Goal: Information Seeking & Learning: Learn about a topic

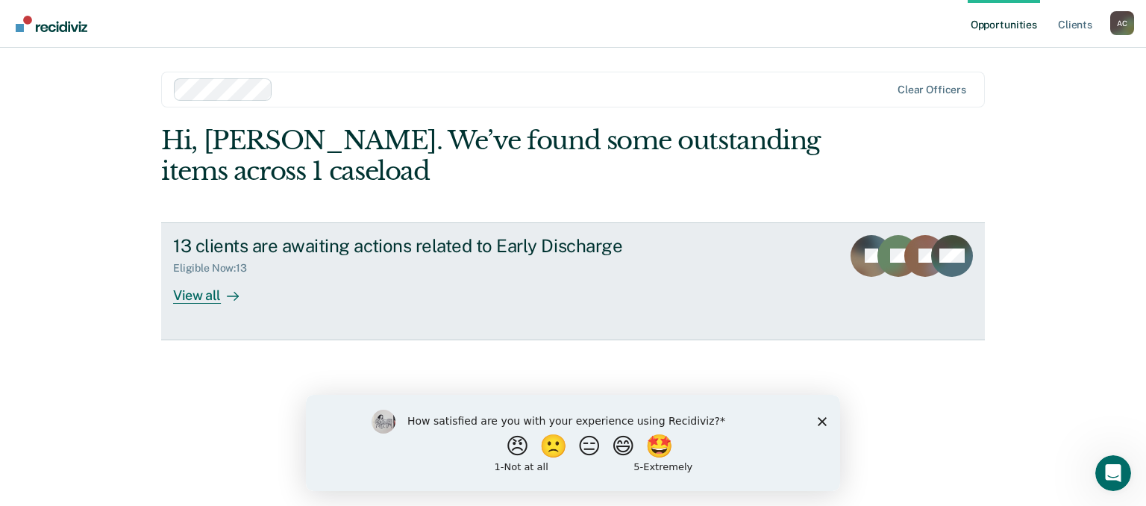
click at [199, 295] on div "View all" at bounding box center [215, 289] width 84 height 29
